Goal: Complete application form: Complete application form

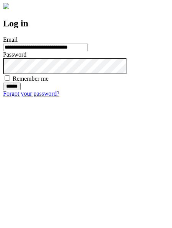
type input "**********"
click at [21, 90] on input "******" at bounding box center [12, 87] width 18 height 8
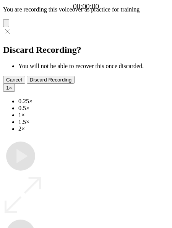
type input "**********"
